Goal: Information Seeking & Learning: Understand process/instructions

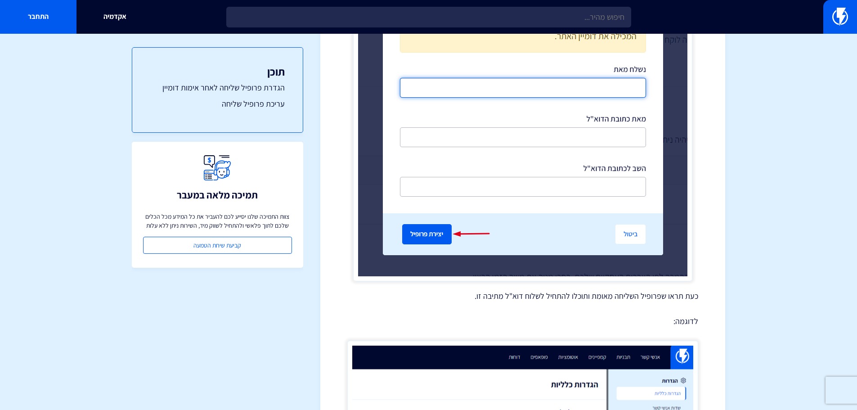
scroll to position [1170, 0]
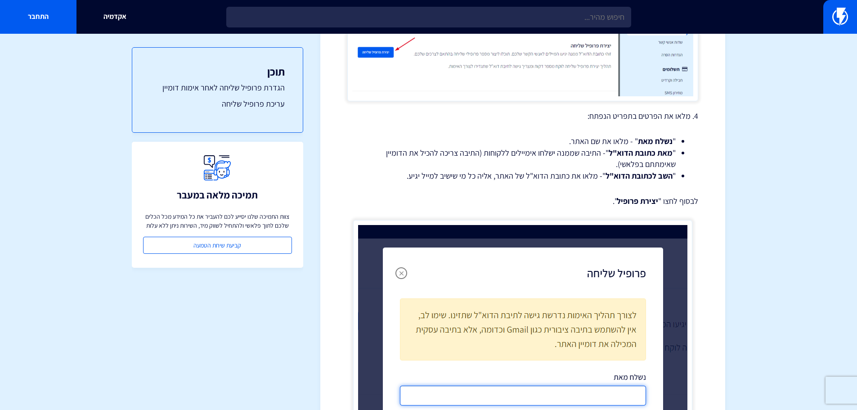
scroll to position [720, 0]
